Goal: Find specific page/section: Find specific page/section

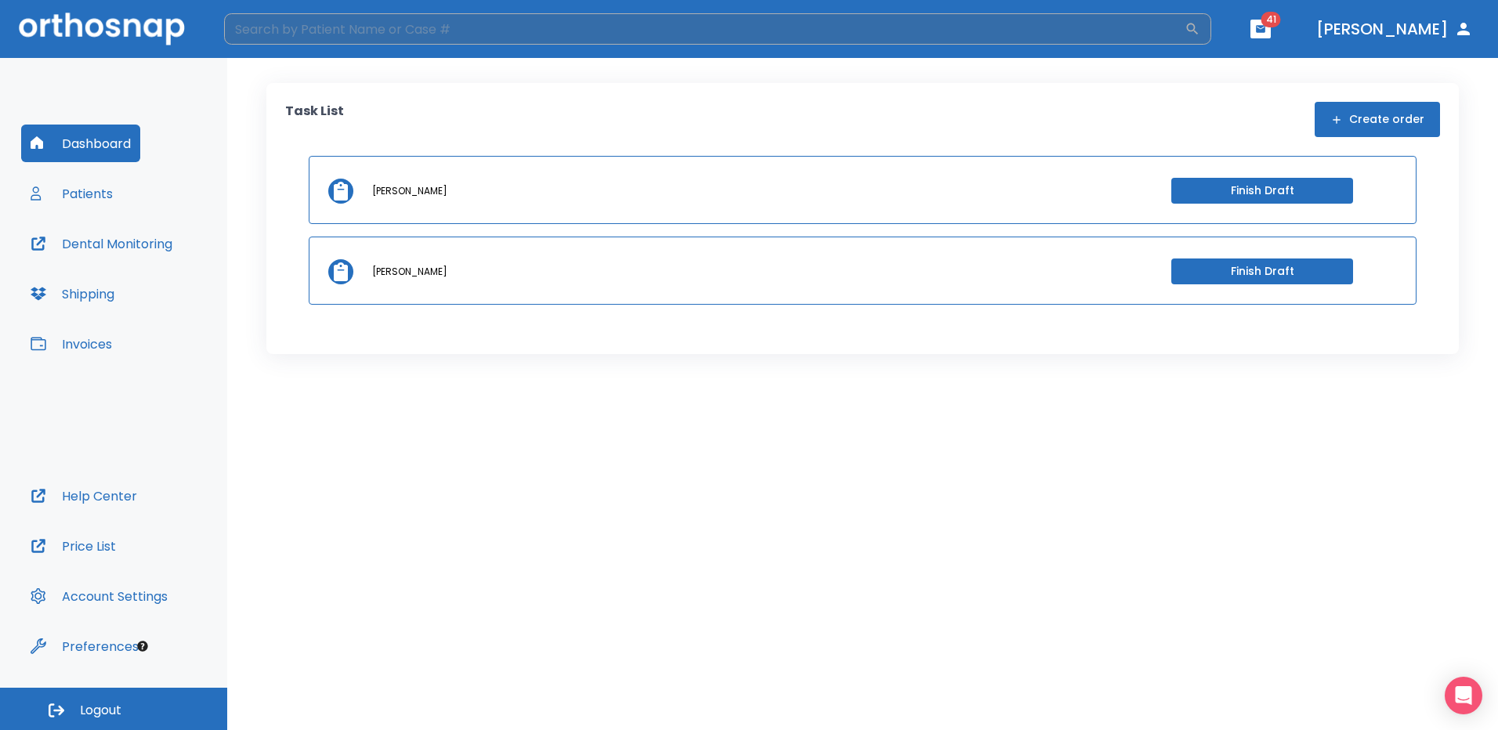
click at [327, 23] on input "search" at bounding box center [704, 28] width 960 height 31
type input "[PERSON_NAME]"
click at [1200, 32] on icon "button" at bounding box center [1192, 29] width 16 height 16
click at [115, 197] on button "Patients" at bounding box center [71, 194] width 101 height 38
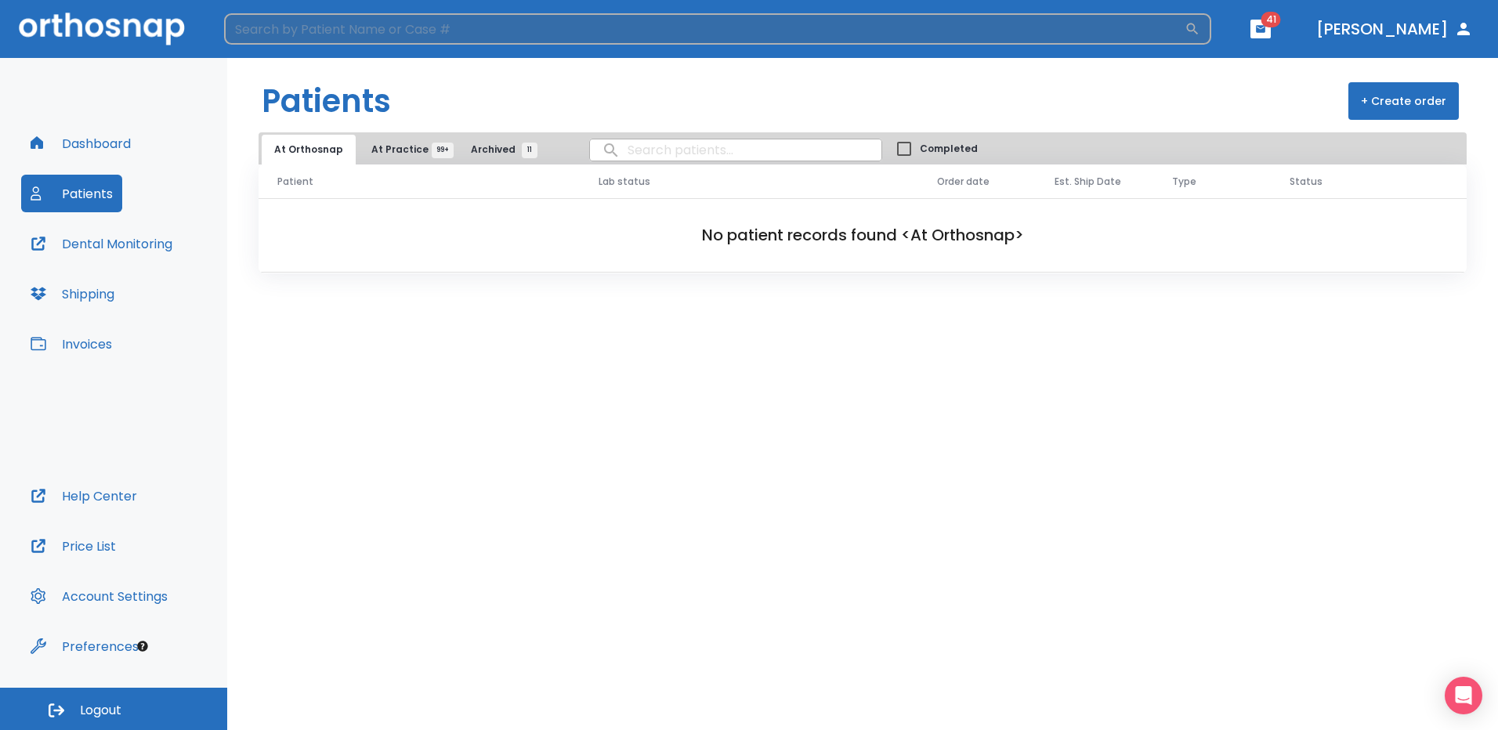
click at [307, 31] on input "search" at bounding box center [704, 28] width 960 height 31
type input "[PERSON_NAME]"
click at [1207, 20] on div "[PERSON_NAME] ​" at bounding box center [717, 28] width 987 height 31
click at [1200, 27] on icon "button" at bounding box center [1192, 29] width 16 height 16
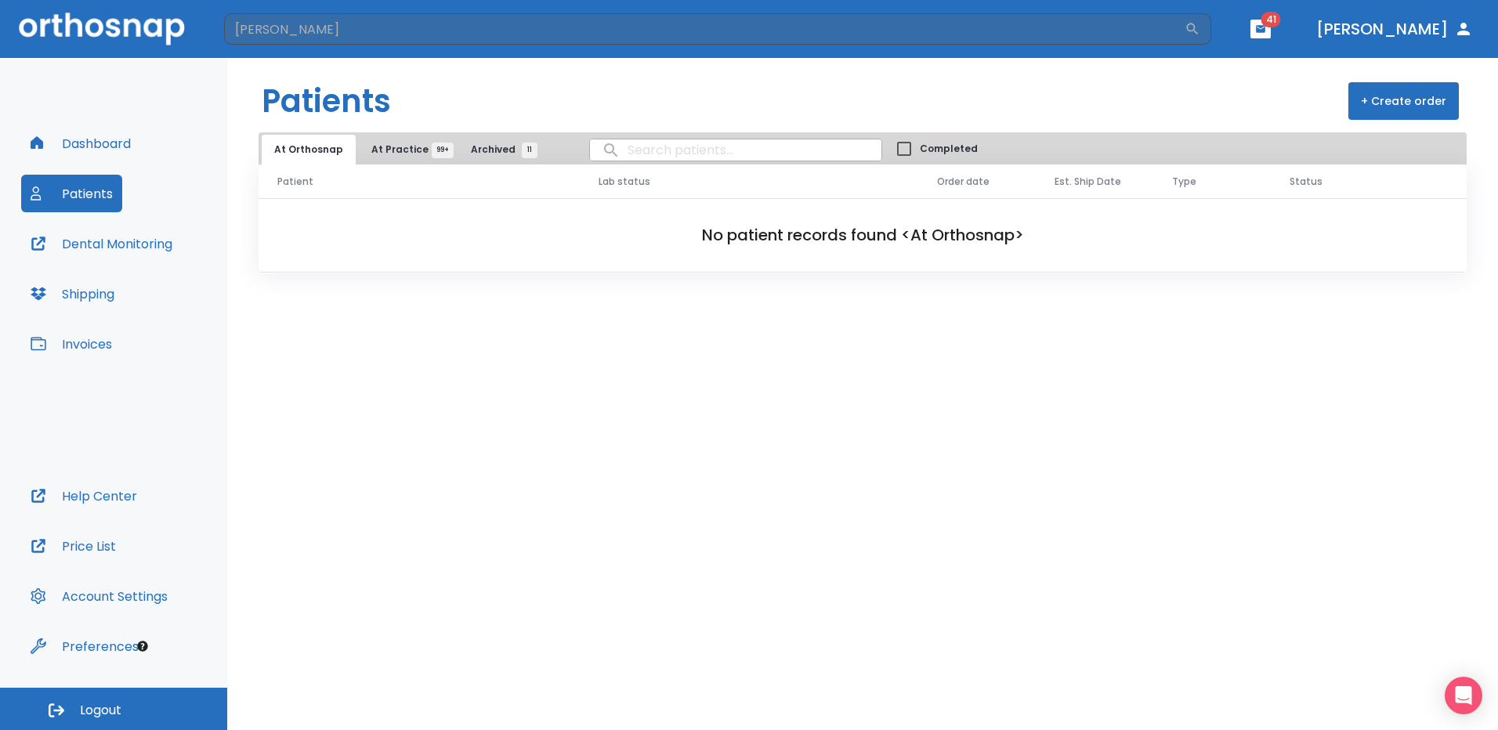
click at [92, 296] on button "Shipping" at bounding box center [72, 294] width 103 height 38
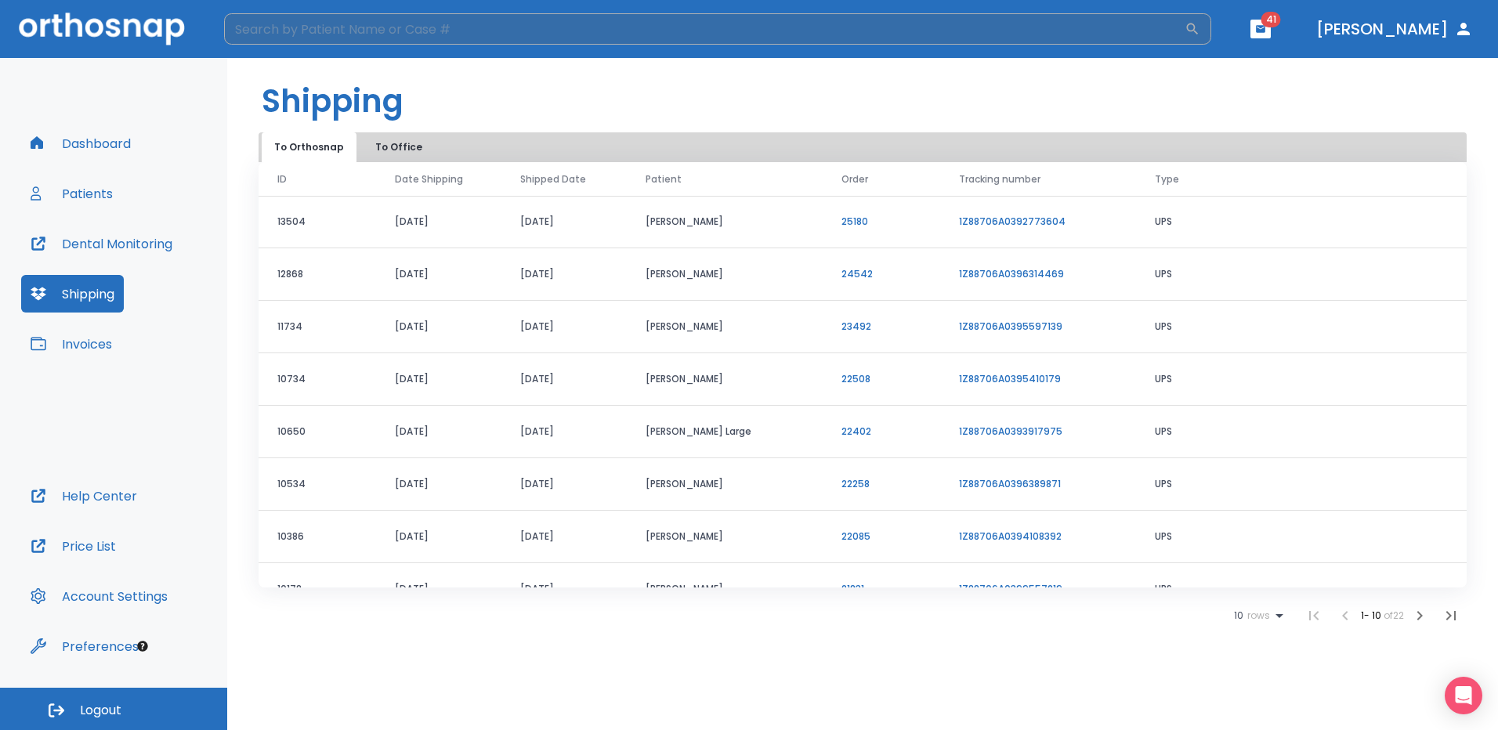
click at [287, 31] on input "search" at bounding box center [704, 28] width 960 height 31
type input "[PERSON_NAME]"
click at [1200, 23] on icon "button" at bounding box center [1192, 29] width 16 height 16
click at [77, 339] on button "Invoices" at bounding box center [71, 344] width 100 height 38
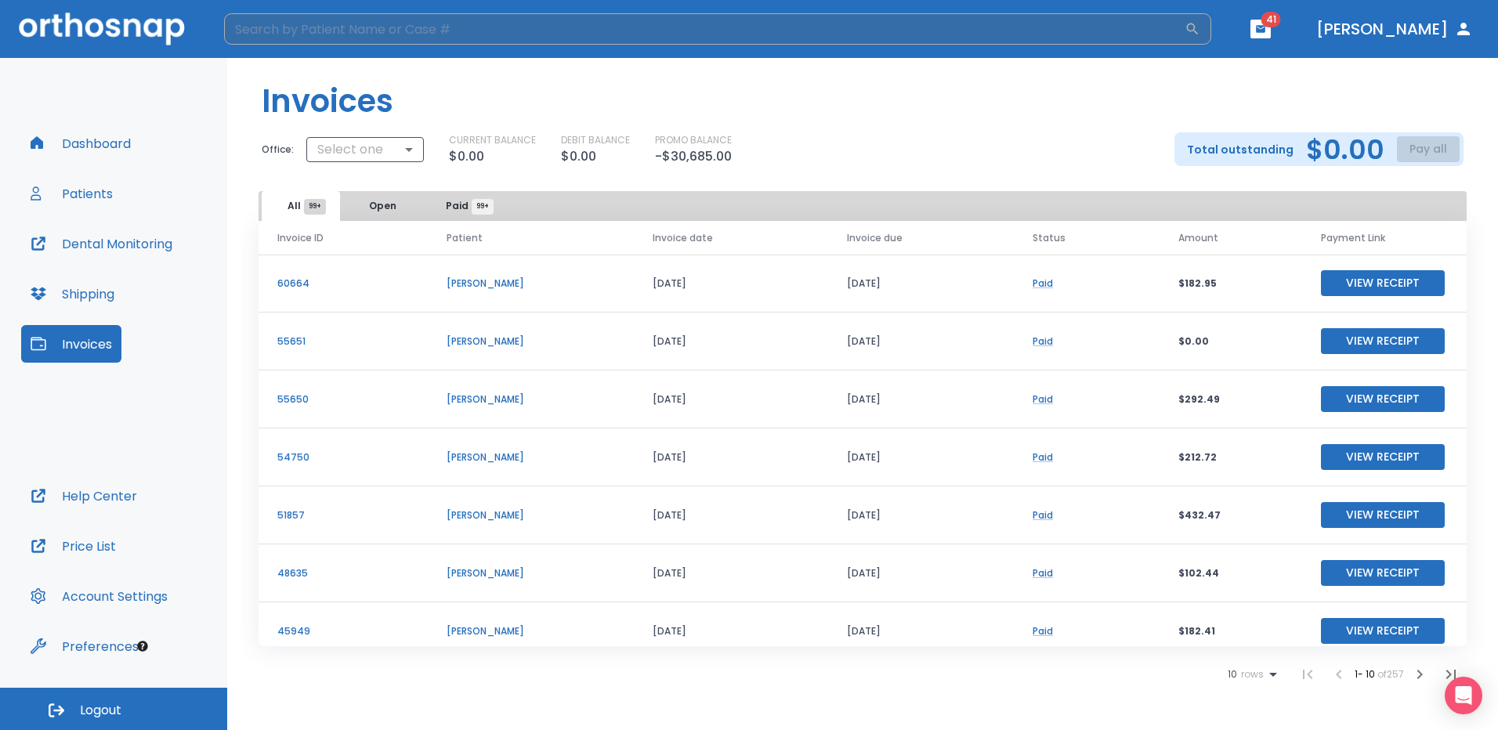
click at [352, 18] on input "search" at bounding box center [704, 28] width 960 height 31
type input "[PERSON_NAME]"
click at [1200, 23] on icon "button" at bounding box center [1192, 29] width 16 height 16
click at [1200, 27] on icon "button" at bounding box center [1192, 29] width 16 height 16
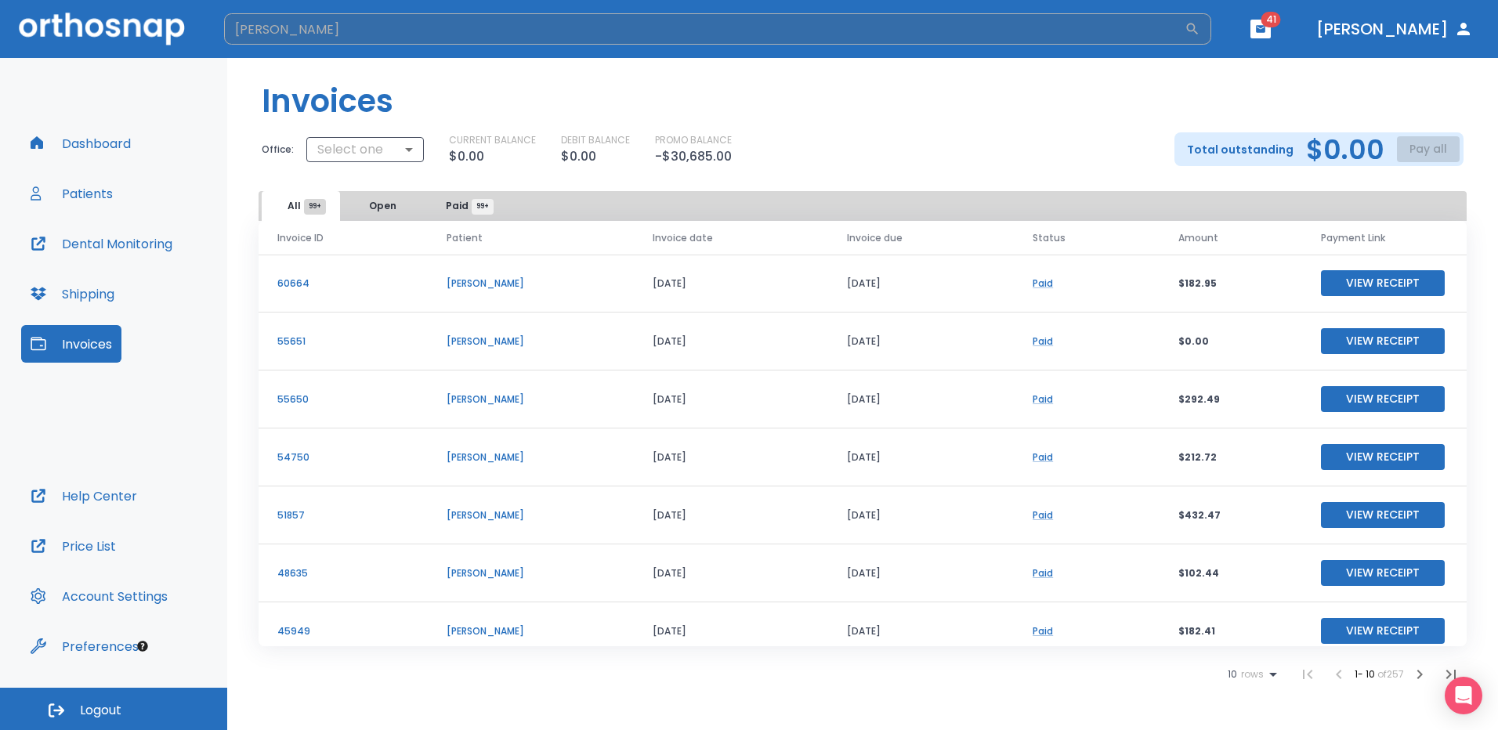
click at [1200, 27] on icon "button" at bounding box center [1192, 29] width 16 height 16
click at [277, 33] on input "[PERSON_NAME]" at bounding box center [704, 28] width 960 height 31
drag, startPoint x: 307, startPoint y: 32, endPoint x: 224, endPoint y: 31, distance: 83.0
click at [224, 31] on input "[PERSON_NAME]" at bounding box center [704, 28] width 960 height 31
type input "[PERSON_NAME]"
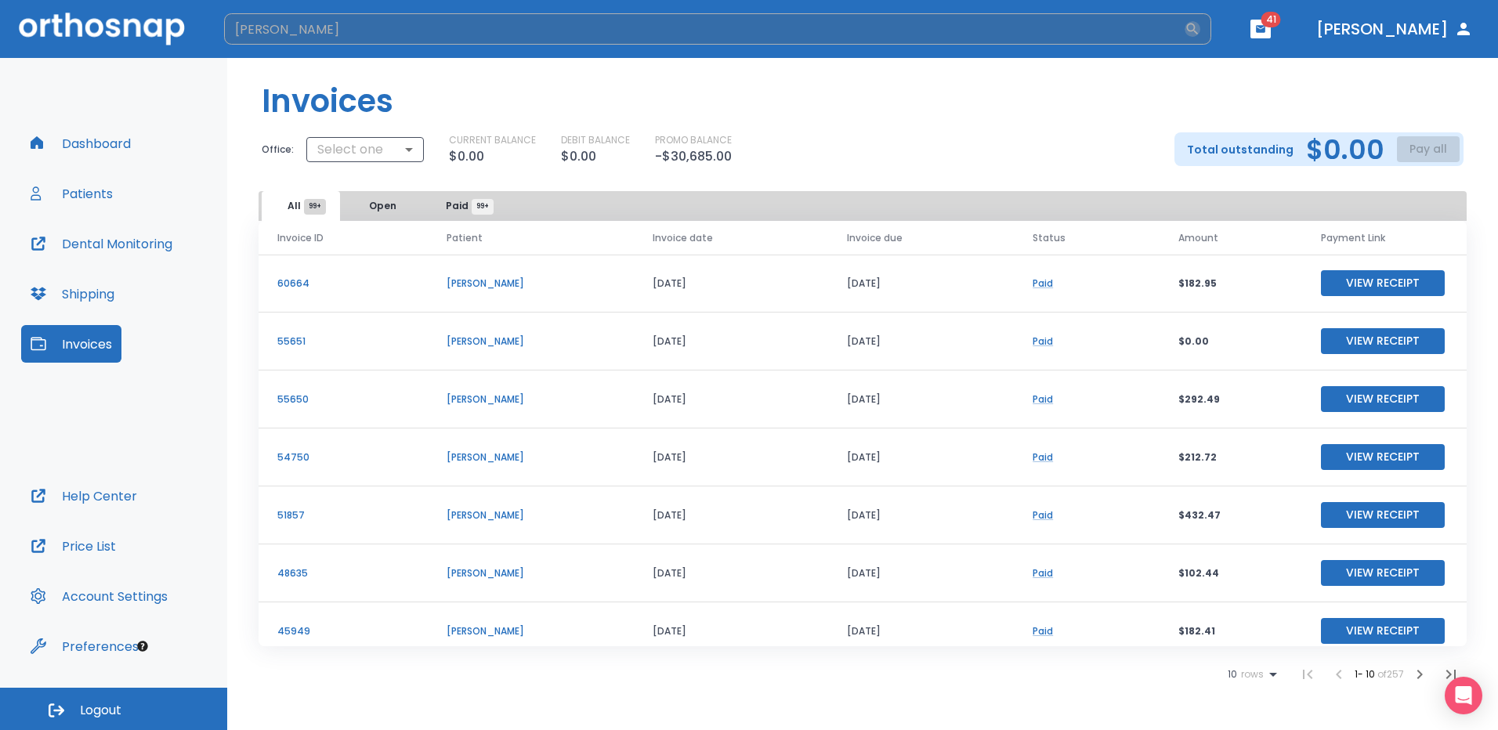
click at [1198, 25] on icon "button" at bounding box center [1193, 29] width 12 height 12
click at [1211, 27] on div "[PERSON_NAME] ​" at bounding box center [717, 28] width 987 height 31
click at [1211, 23] on div "[PERSON_NAME] ​" at bounding box center [717, 28] width 987 height 31
click at [1211, 21] on div "[PERSON_NAME] ​" at bounding box center [717, 28] width 987 height 31
click at [94, 148] on button "Dashboard" at bounding box center [80, 144] width 119 height 38
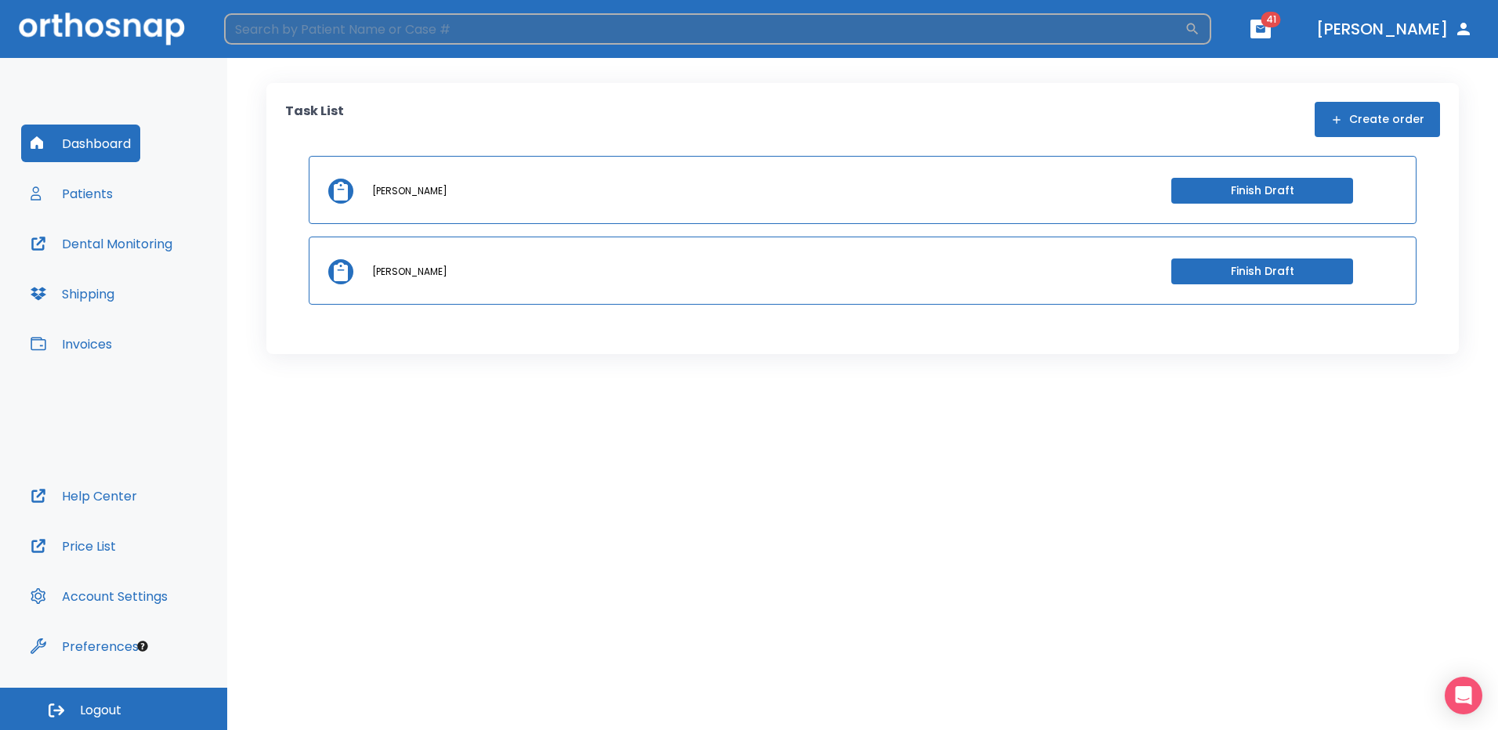
click at [268, 26] on input "search" at bounding box center [704, 28] width 960 height 31
type input "[PERSON_NAME]"
click at [1200, 30] on icon "button" at bounding box center [1192, 29] width 16 height 16
